Goal: Transaction & Acquisition: Purchase product/service

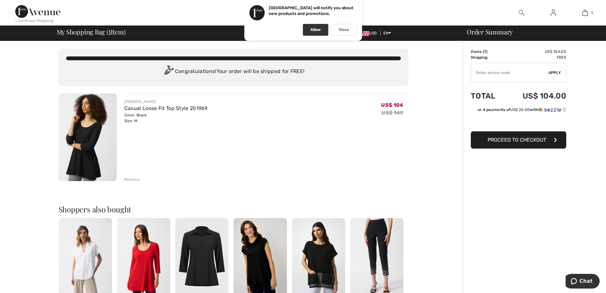
click at [309, 27] on div "Allow" at bounding box center [315, 30] width 25 height 12
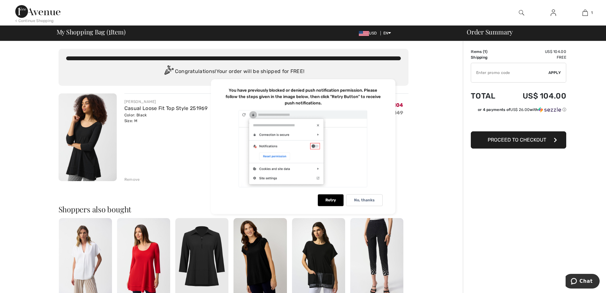
click at [515, 139] on span "Proceed to Checkout" at bounding box center [517, 140] width 59 height 6
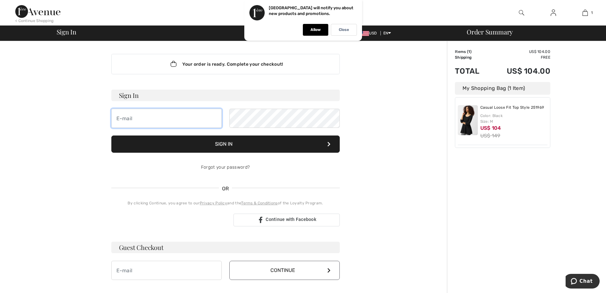
click at [175, 115] on input "email" at bounding box center [166, 118] width 110 height 19
type input "[EMAIL_ADDRESS][DOMAIN_NAME]"
click at [266, 146] on button "Sign In" at bounding box center [225, 143] width 229 height 17
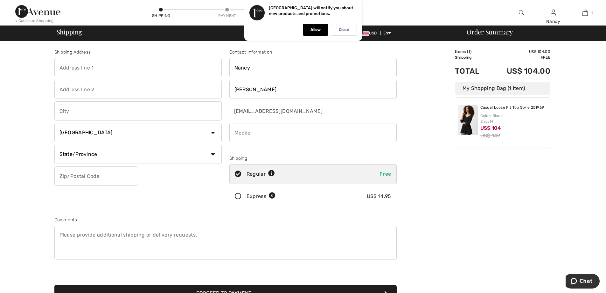
click at [86, 70] on input "text" at bounding box center [137, 67] width 167 height 19
type input "2247 SE 28th Street"
type input "Suite 202"
type input "Cape Coral"
select select "US"
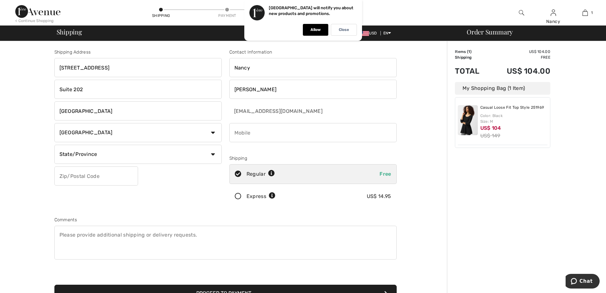
select select "FL"
type input "33904"
type input "2398410406"
drag, startPoint x: 99, startPoint y: 93, endPoint x: 50, endPoint y: 89, distance: 48.9
click at [52, 89] on div "Shipping Address 2247 SE 28th Street Suite 202 Cape Coral Country Canada United…" at bounding box center [138, 129] width 175 height 160
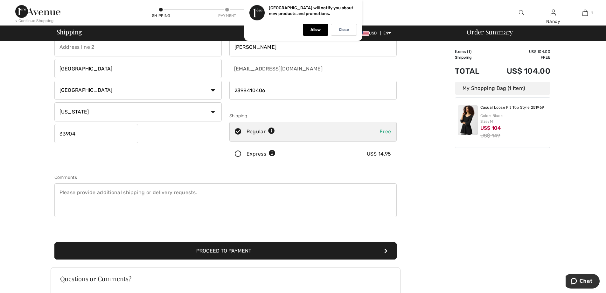
scroll to position [74, 0]
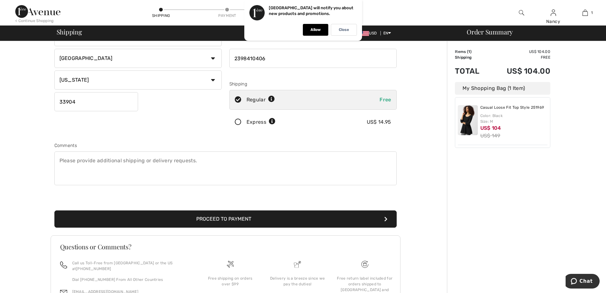
click at [243, 218] on button "Proceed to Payment" at bounding box center [225, 218] width 343 height 17
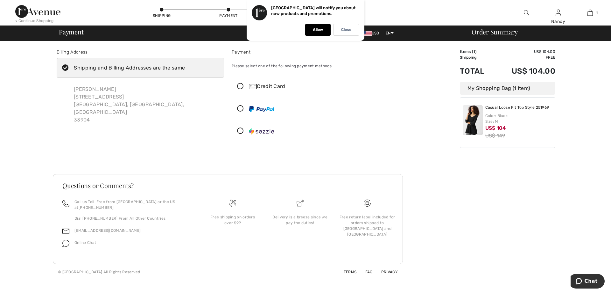
click at [239, 87] on icon at bounding box center [240, 86] width 17 height 7
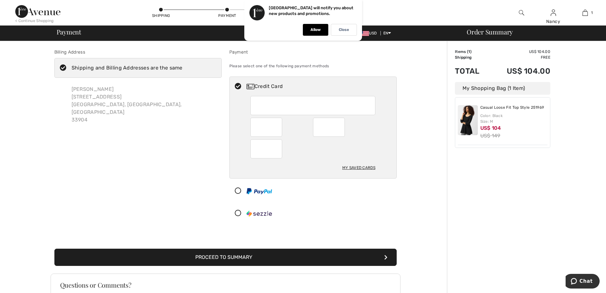
click at [236, 241] on div "Proceed to Summary Complete Your Order with PayPal Proceed to Summary Complete …" at bounding box center [226, 249] width 350 height 32
click at [236, 253] on button "Proceed to Summary" at bounding box center [225, 256] width 343 height 17
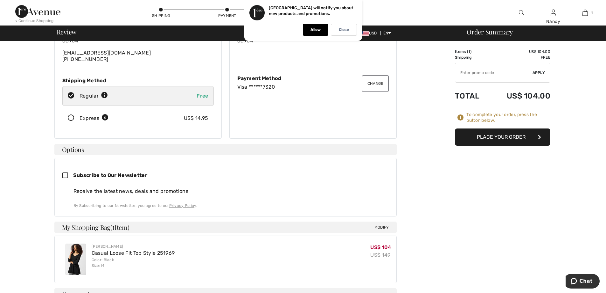
scroll to position [74, 0]
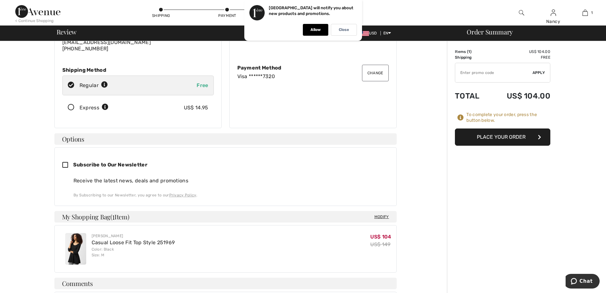
click at [502, 138] on button "Place Your Order" at bounding box center [503, 136] width 96 height 17
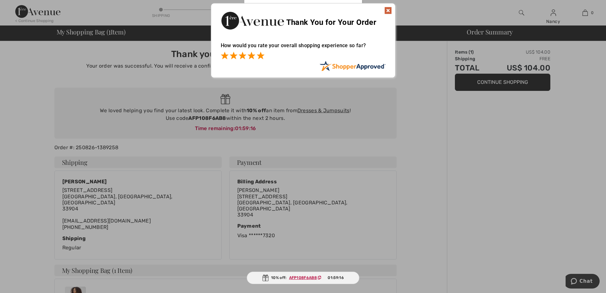
click at [262, 57] on span at bounding box center [261, 56] width 8 height 8
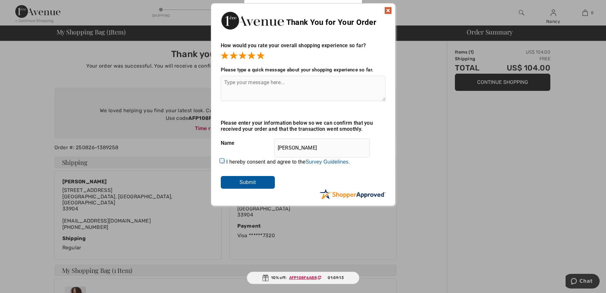
click at [221, 161] on input "I hereby consent and agree to the By submitting a review, you grant permission …" at bounding box center [223, 161] width 4 height 4
checkbox input "true"
click at [240, 180] on input "Submit" at bounding box center [248, 182] width 54 height 13
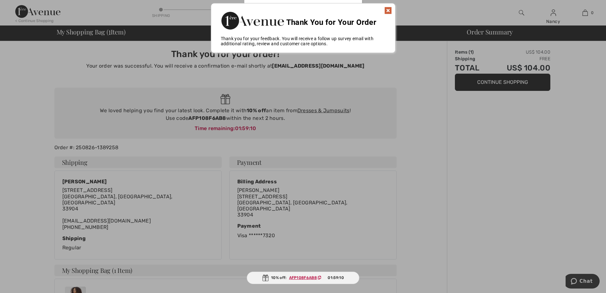
click at [389, 11] on img at bounding box center [389, 11] width 8 height 8
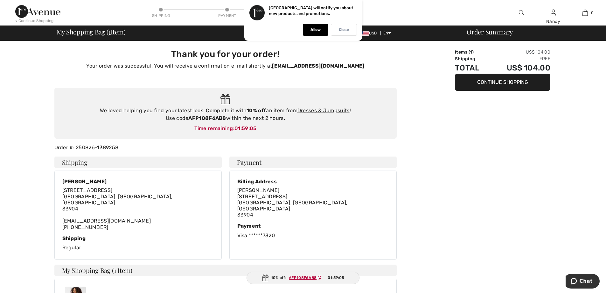
click at [338, 32] on div "Close" at bounding box center [344, 30] width 26 height 12
